Goal: Contribute content

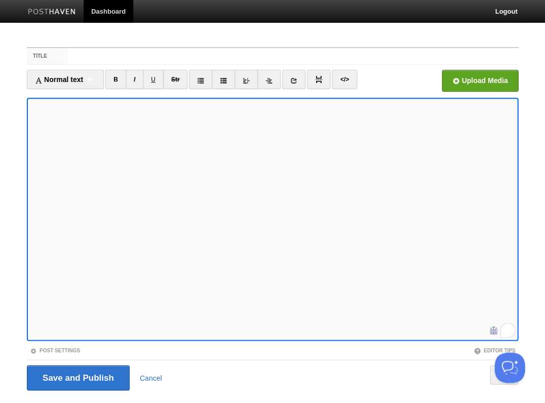
scroll to position [18, 0]
click at [498, 331] on img at bounding box center [493, 330] width 11 height 11
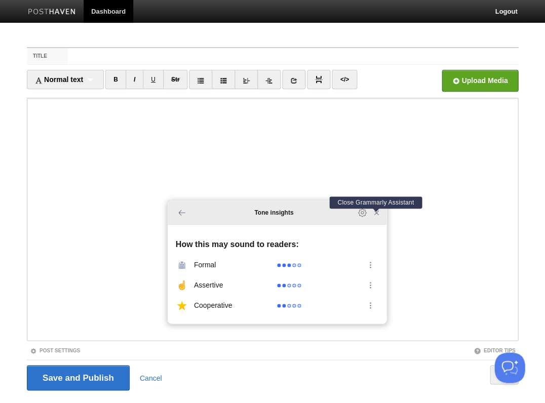
click at [377, 215] on icon "Close Grammarly Assistant" at bounding box center [376, 213] width 4 height 4
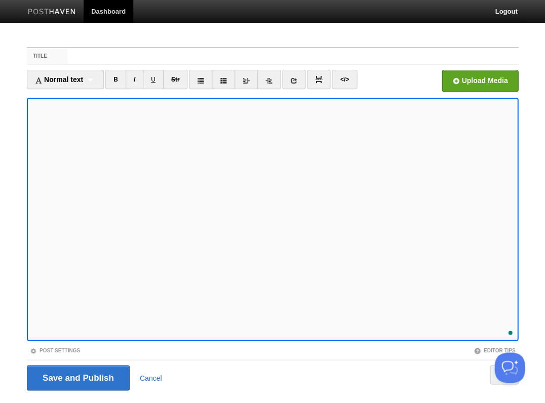
scroll to position [55, 0]
click at [77, 377] on input "Save and Publish" at bounding box center [78, 377] width 103 height 25
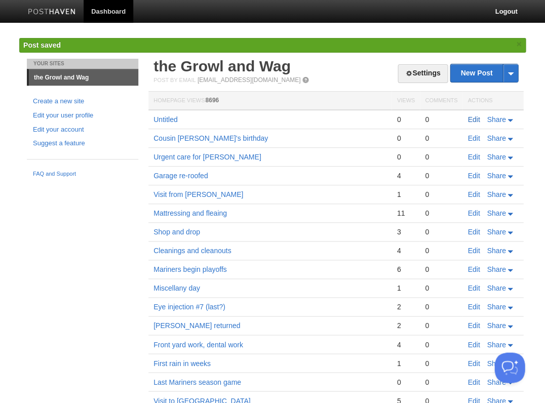
click at [471, 118] on link "Edit" at bounding box center [474, 120] width 12 height 8
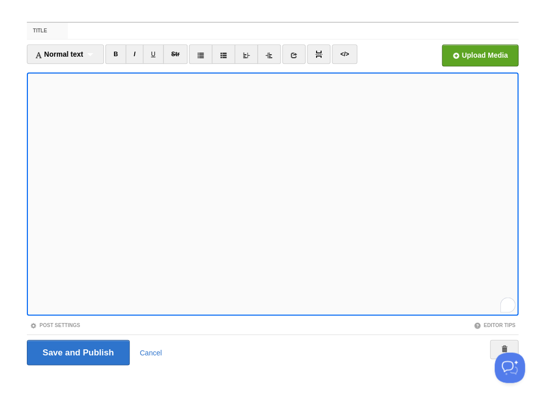
scroll to position [24, 0]
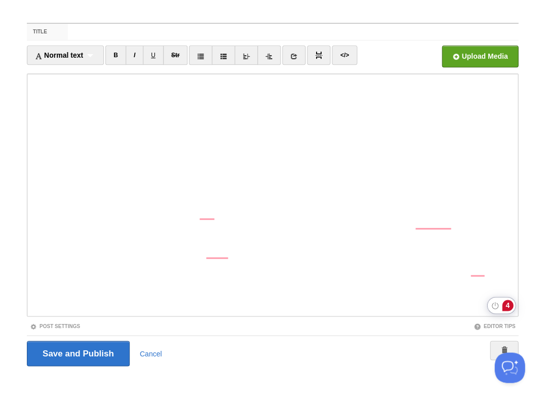
click at [508, 309] on div "4" at bounding box center [507, 305] width 11 height 11
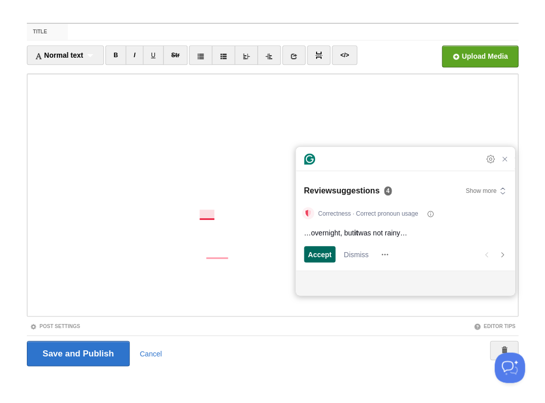
click at [314, 255] on span "Accept" at bounding box center [320, 254] width 24 height 11
click at [314, 254] on span "Accept" at bounding box center [320, 254] width 24 height 11
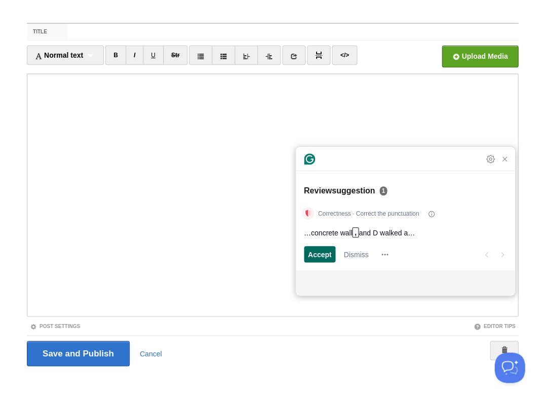
click at [314, 254] on span "Accept" at bounding box center [320, 254] width 24 height 11
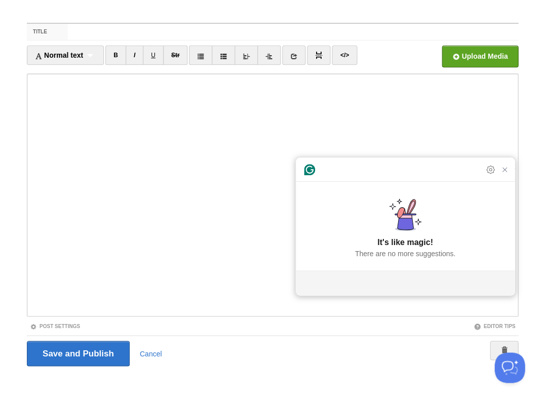
scroll to position [55, 0]
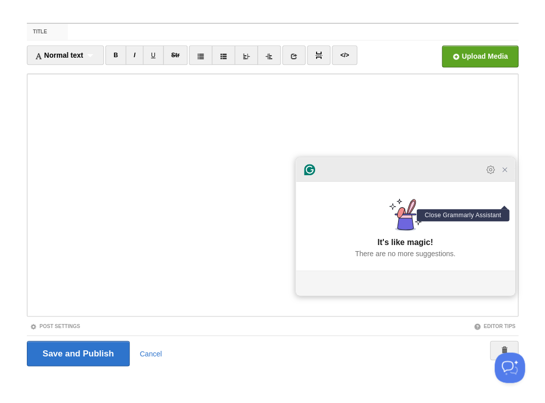
click at [504, 174] on icon "Close Grammarly Assistant" at bounding box center [505, 170] width 8 height 8
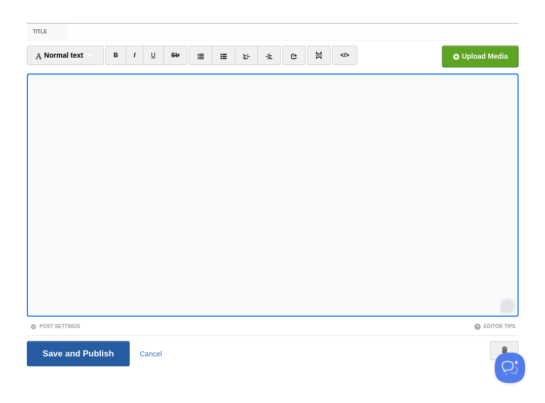
click at [77, 353] on input "Save and Publish" at bounding box center [78, 353] width 103 height 25
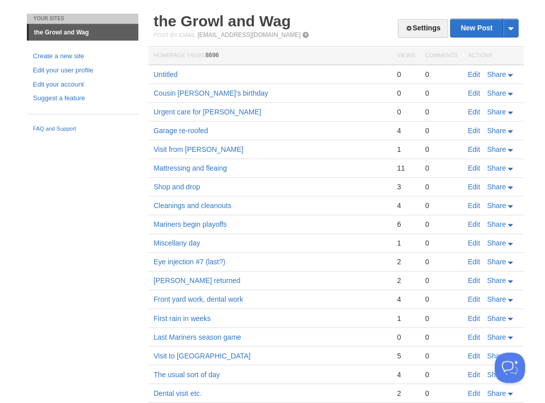
click at [193, 32] on span "Post by Email" at bounding box center [175, 35] width 42 height 6
click at [192, 22] on link "the Growl and Wag" at bounding box center [222, 21] width 137 height 17
click at [477, 73] on link "Edit" at bounding box center [474, 74] width 12 height 8
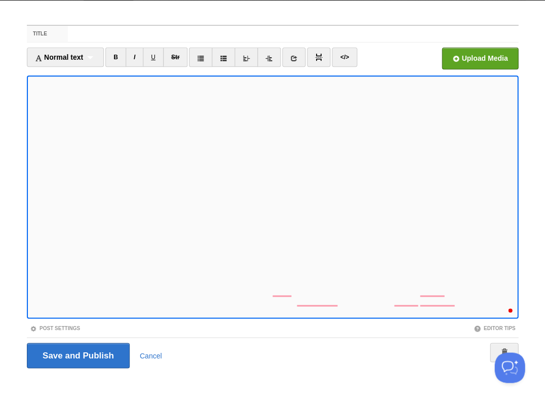
scroll to position [90, 0]
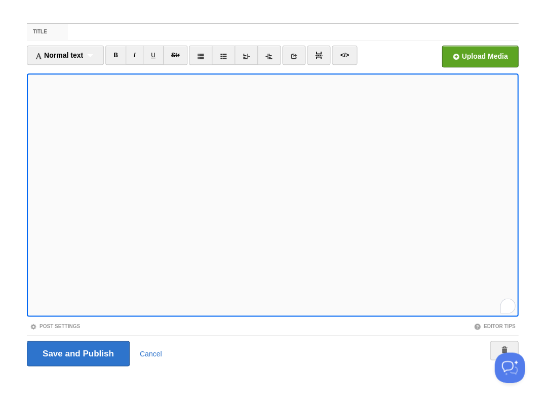
scroll to position [112, 0]
click at [77, 353] on input "Save and Publish" at bounding box center [78, 353] width 103 height 25
